Goal: Navigation & Orientation: Find specific page/section

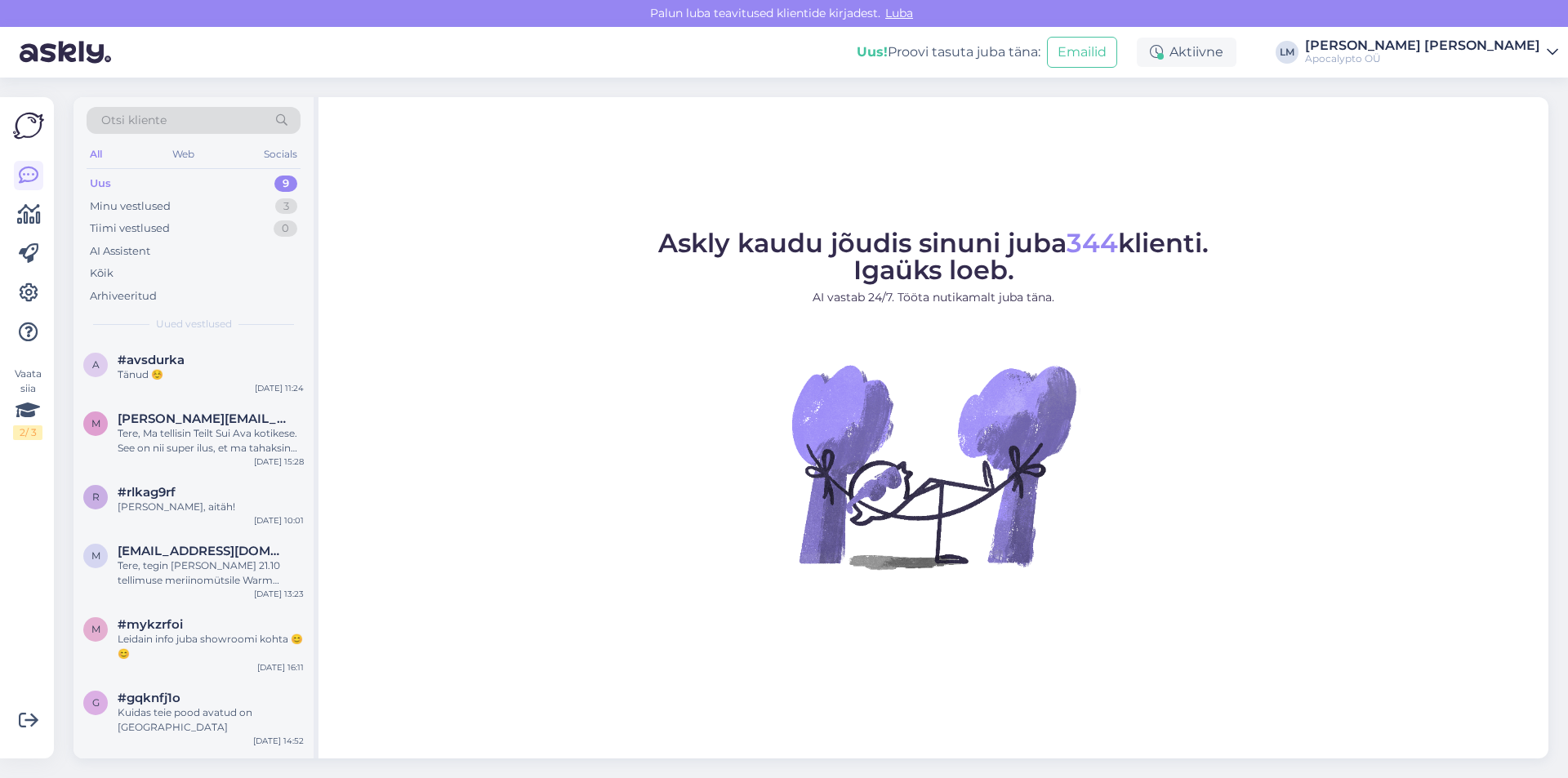
drag, startPoint x: 150, startPoint y: 66, endPoint x: 2, endPoint y: 40, distance: 150.3
click at [2, 40] on div "Uus! Proovi tasuta [PERSON_NAME]: Emailid Aktiivne LM [PERSON_NAME] [PERSON_NAM…" at bounding box center [784, 52] width 1568 height 50
click at [2, 40] on div at bounding box center [55, 52] width 111 height 50
drag, startPoint x: 30, startPoint y: 40, endPoint x: 170, endPoint y: 36, distance: 140.1
click at [170, 36] on div "Uus! Proovi tasuta [PERSON_NAME]: Emailid Aktiivne LM [PERSON_NAME] [PERSON_NAM…" at bounding box center [784, 52] width 1568 height 50
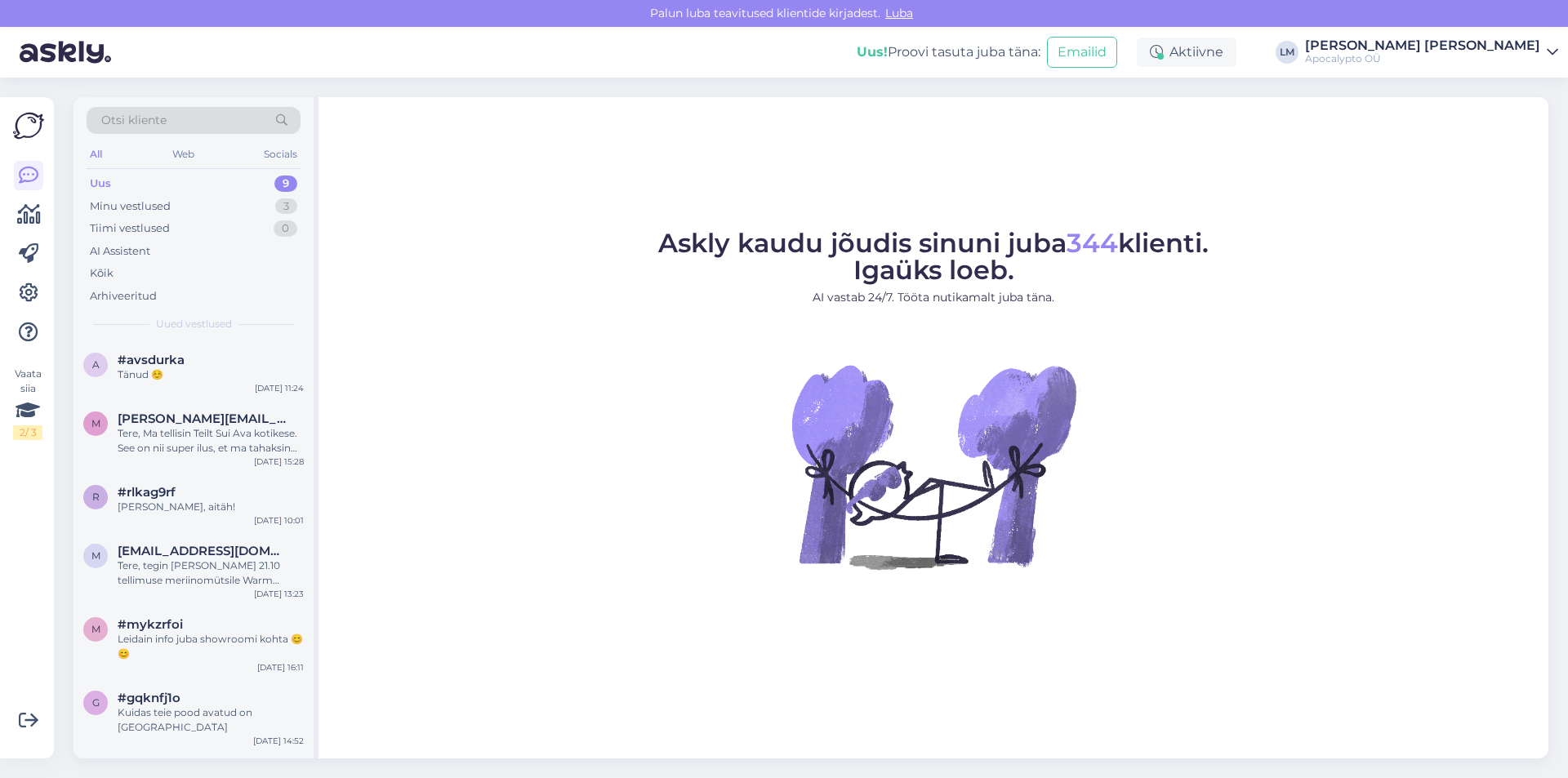
click at [170, 36] on div "Uus! Proovi tasuta [PERSON_NAME]: Emailid Aktiivne LM [PERSON_NAME] [PERSON_NAM…" at bounding box center [784, 52] width 1568 height 50
drag, startPoint x: 137, startPoint y: 41, endPoint x: 21, endPoint y: 55, distance: 116.8
click at [21, 55] on div "Uus! Proovi tasuta [PERSON_NAME]: Emailid Aktiivne LM [PERSON_NAME] [PERSON_NAM…" at bounding box center [784, 52] width 1568 height 50
click at [21, 55] on img at bounding box center [65, 52] width 92 height 50
click at [16, 55] on div at bounding box center [55, 52] width 111 height 50
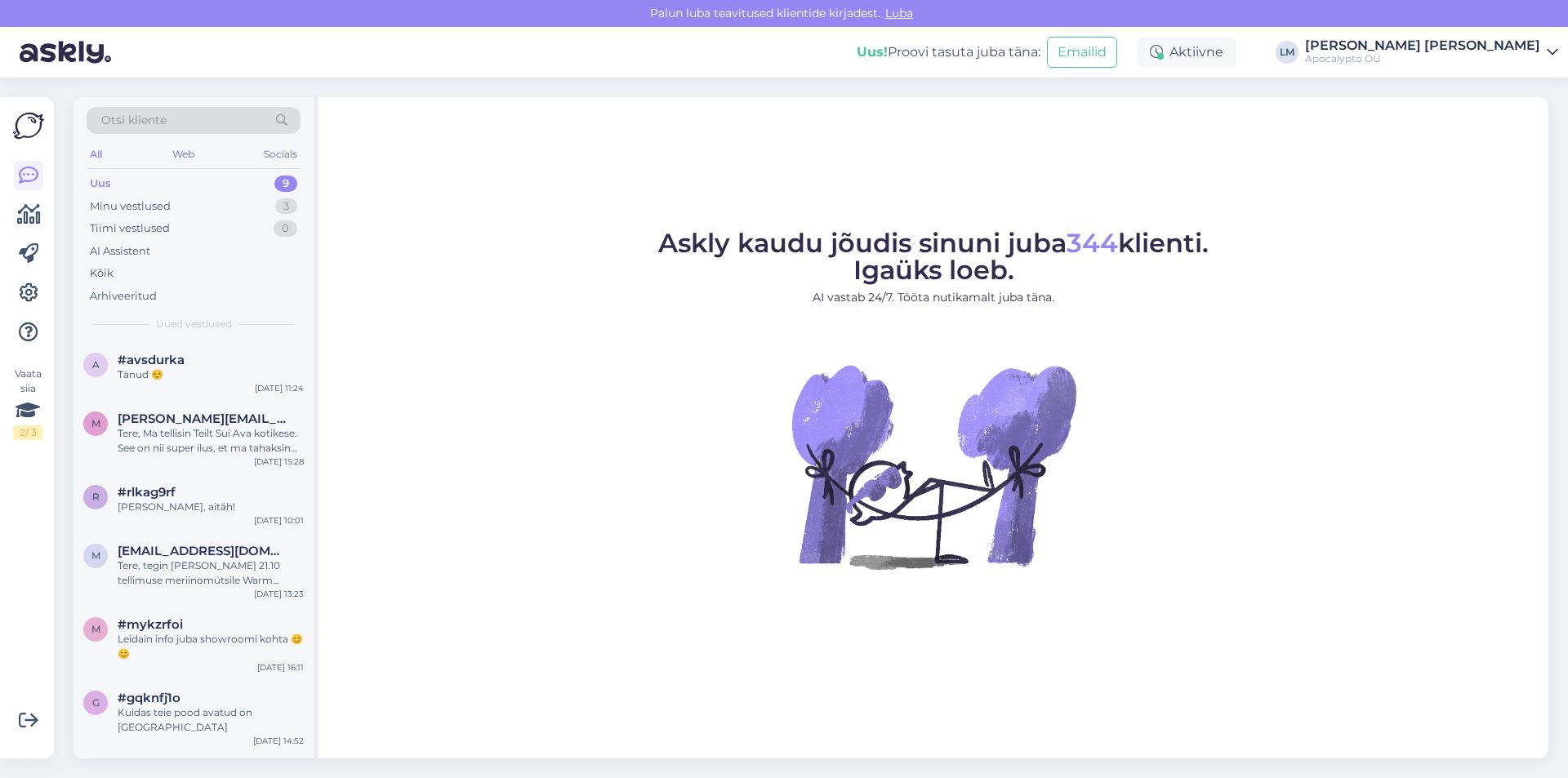
drag, startPoint x: 14, startPoint y: 50, endPoint x: 129, endPoint y: 49, distance: 115.0
click at [129, 49] on div "Uus! Proovi tasuta [PERSON_NAME]: Emailid Aktiivne LM [PERSON_NAME] [PERSON_NAM…" at bounding box center [784, 52] width 1568 height 50
drag, startPoint x: 129, startPoint y: 49, endPoint x: 29, endPoint y: 53, distance: 100.1
click at [30, 53] on div "Uus! Proovi tasuta [PERSON_NAME]: Emailid Aktiivne LM [PERSON_NAME] [PERSON_NAM…" at bounding box center [784, 52] width 1568 height 50
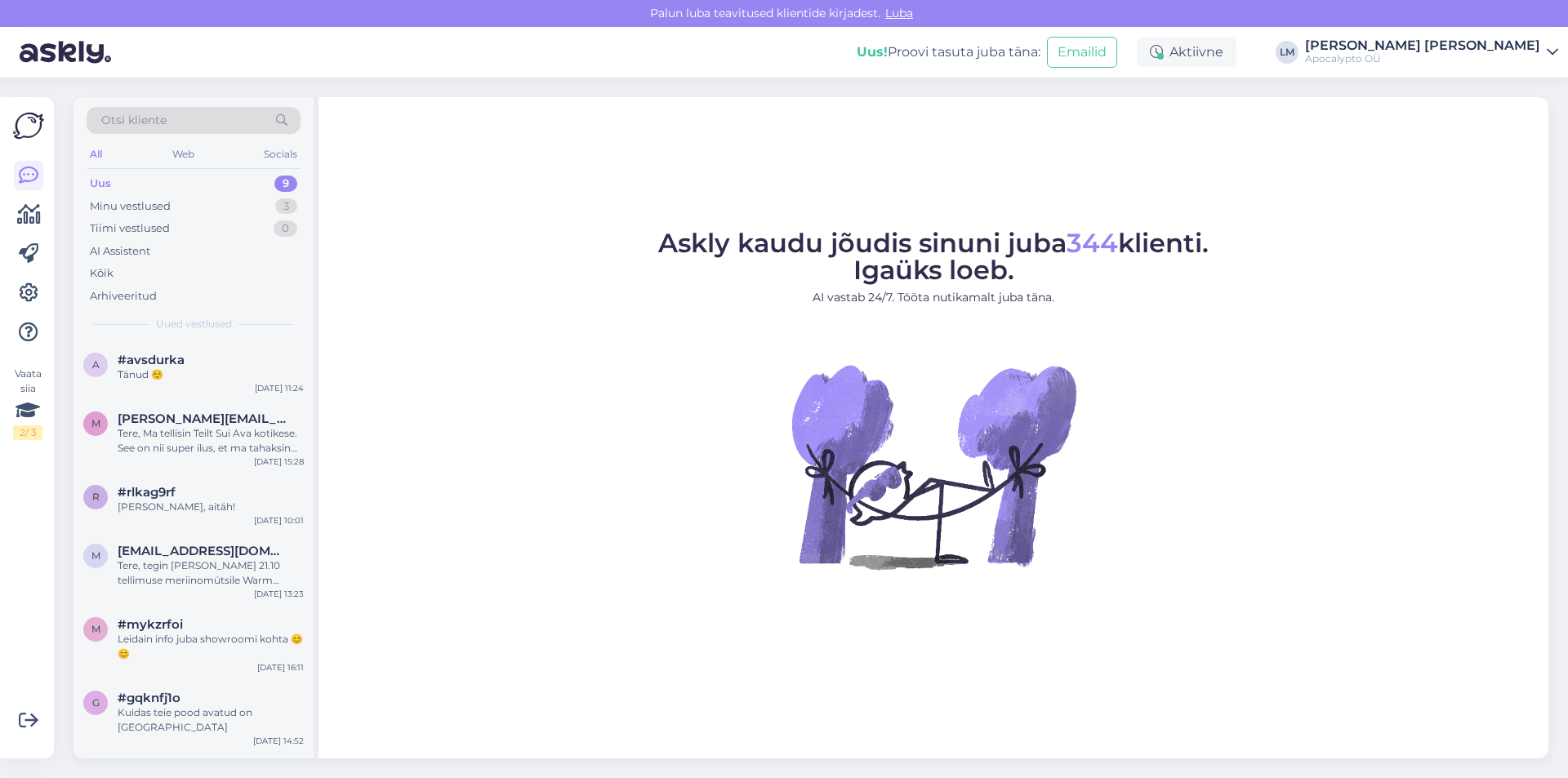
click at [20, 55] on img at bounding box center [65, 52] width 92 height 50
click at [112, 50] on div "Uus! Proovi tasuta [PERSON_NAME]: Emailid Aktiivne LM [PERSON_NAME] [PERSON_NAM…" at bounding box center [784, 52] width 1568 height 50
drag, startPoint x: 88, startPoint y: 54, endPoint x: 18, endPoint y: 55, distance: 70.0
click at [18, 55] on div "Uus! Proovi tasuta [PERSON_NAME]: Emailid Aktiivne LM [PERSON_NAME] [PERSON_NAM…" at bounding box center [784, 52] width 1568 height 50
click at [18, 55] on div at bounding box center [55, 52] width 111 height 50
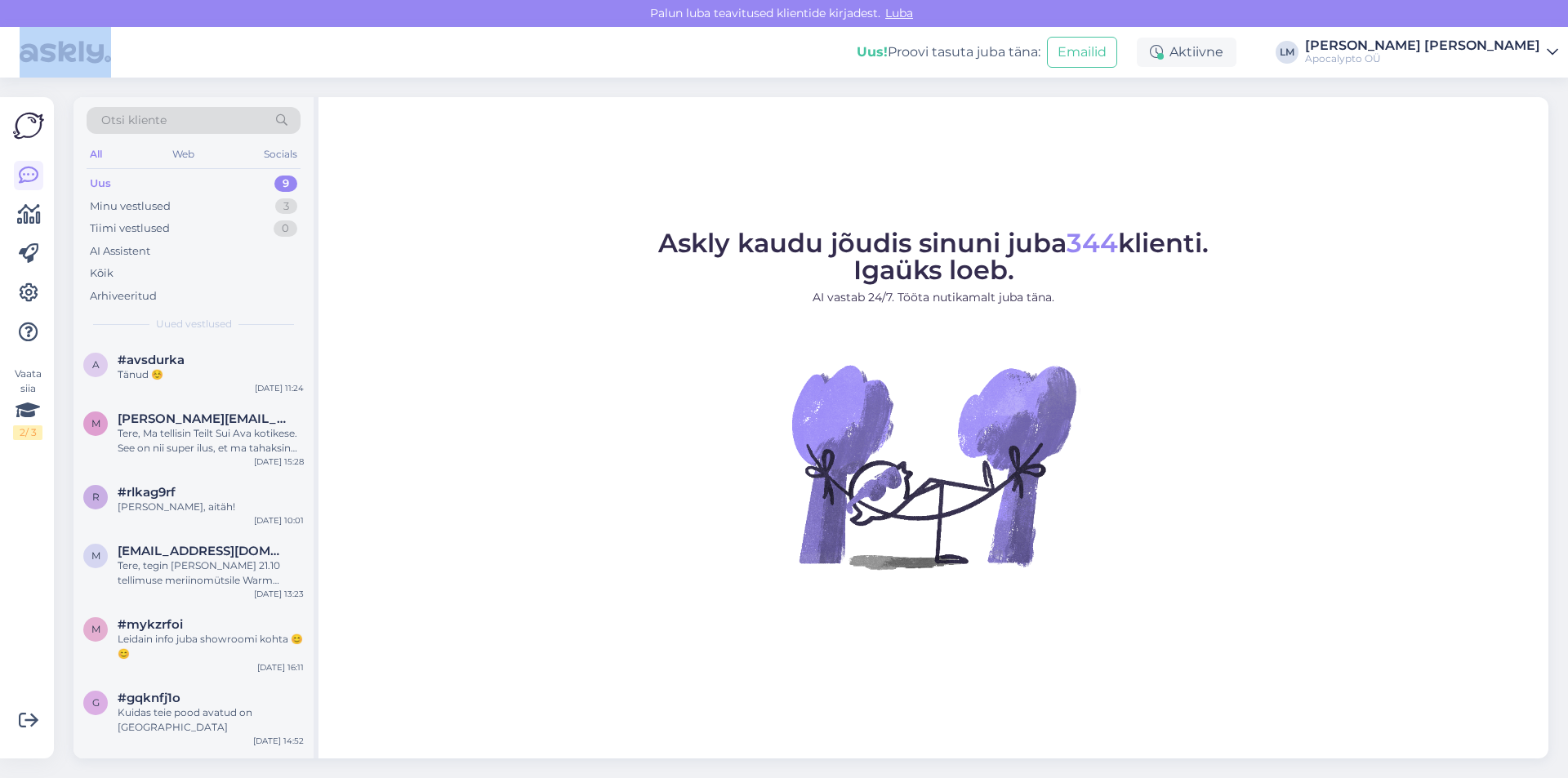
drag, startPoint x: 18, startPoint y: 55, endPoint x: 178, endPoint y: 41, distance: 160.6
click at [178, 41] on div "Uus! Proovi tasuta [PERSON_NAME]: Emailid Aktiivne LM [PERSON_NAME] [PERSON_NAM…" at bounding box center [784, 52] width 1568 height 50
